Goal: Task Accomplishment & Management: Manage account settings

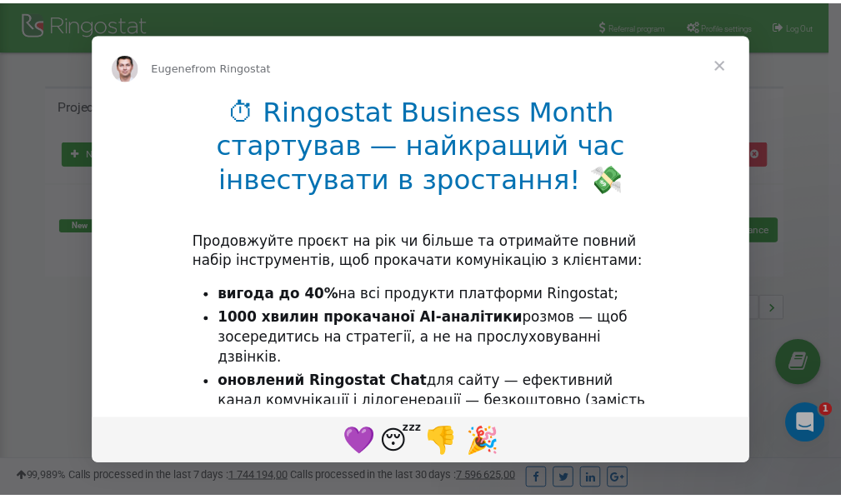
scroll to position [249, 0]
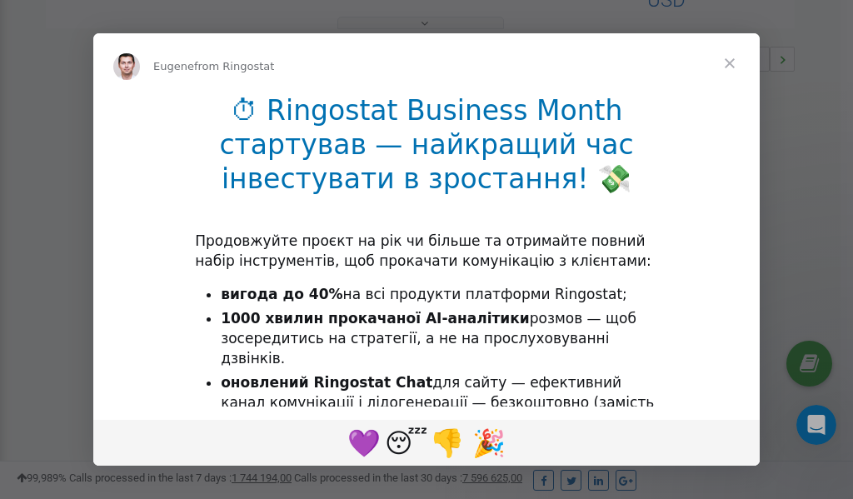
click at [734, 61] on span "Close" at bounding box center [730, 63] width 60 height 60
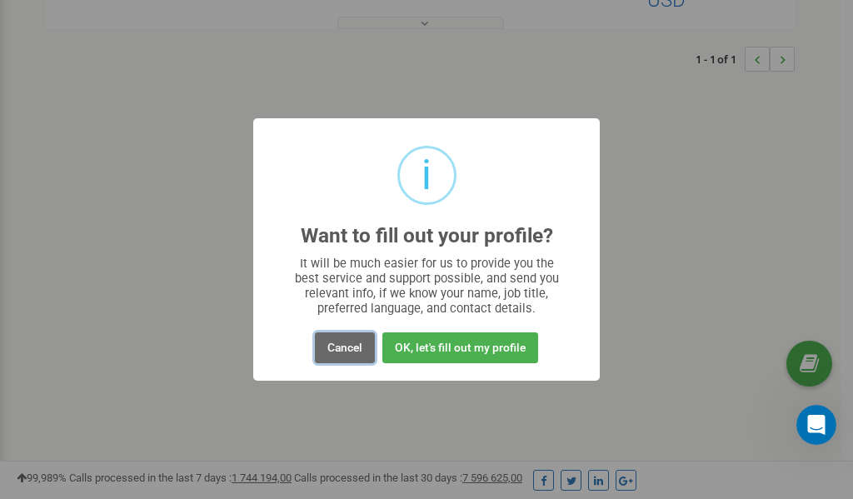
click at [344, 344] on button "Cancel" at bounding box center [345, 348] width 60 height 31
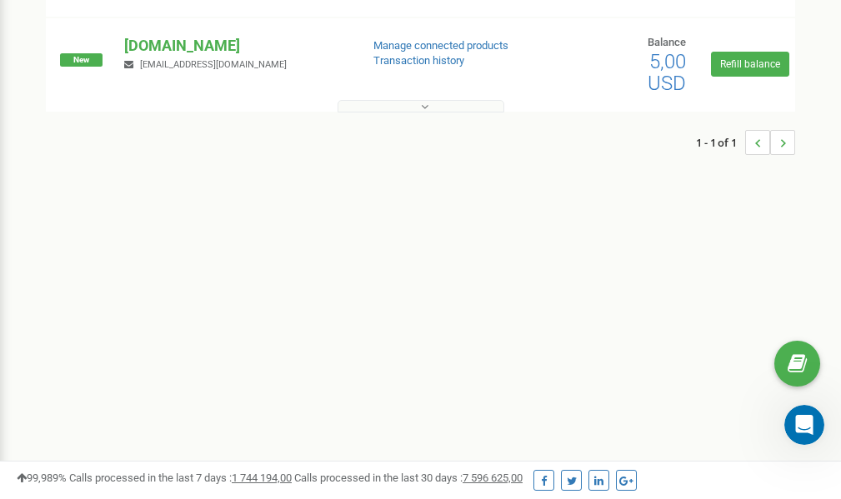
scroll to position [0, 0]
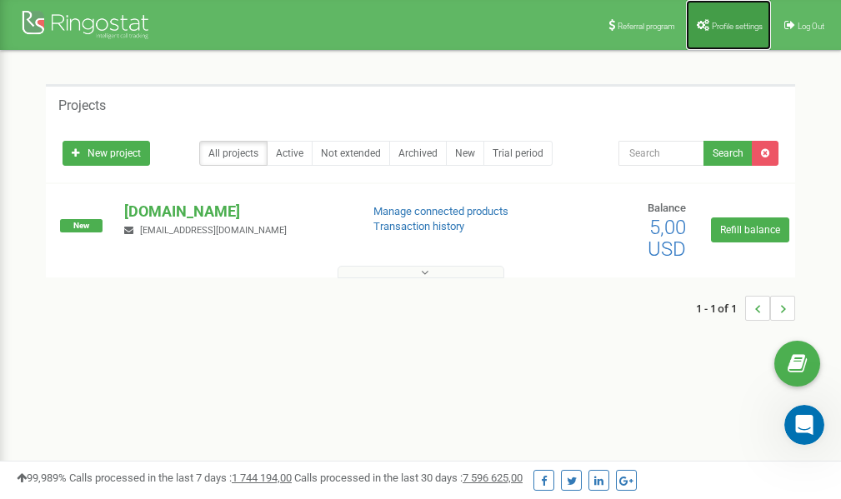
click at [733, 24] on span "Profile settings" at bounding box center [737, 26] width 51 height 9
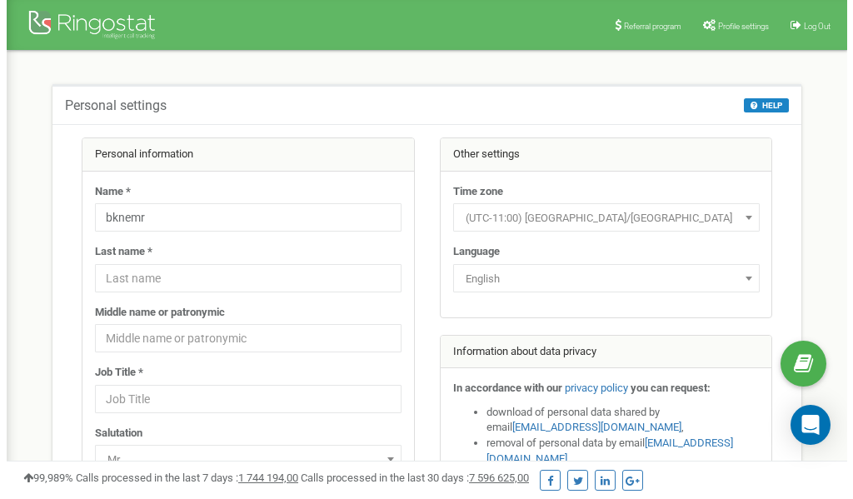
scroll to position [83, 0]
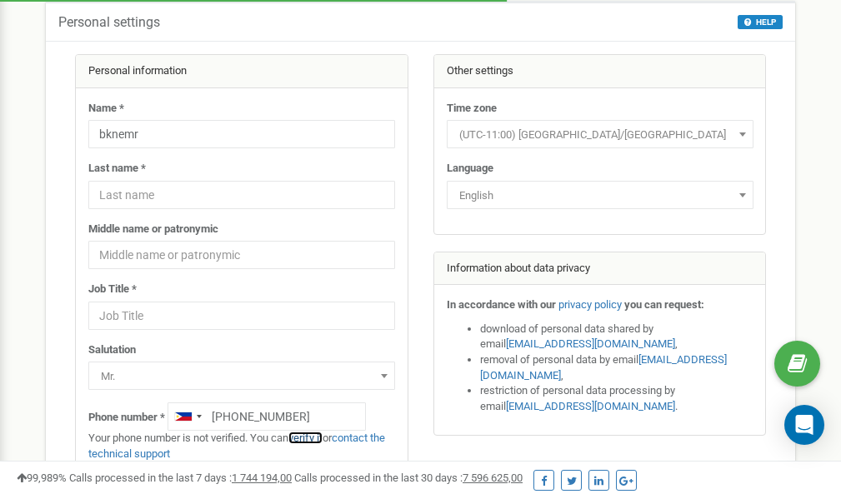
click at [313, 438] on link "verify it" at bounding box center [305, 438] width 34 height 13
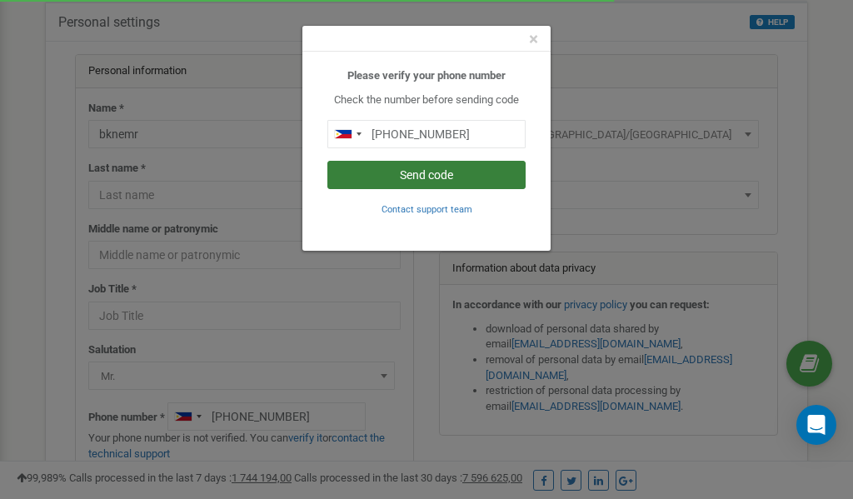
click at [438, 172] on button "Send code" at bounding box center [427, 175] width 198 height 28
